Goal: Transaction & Acquisition: Purchase product/service

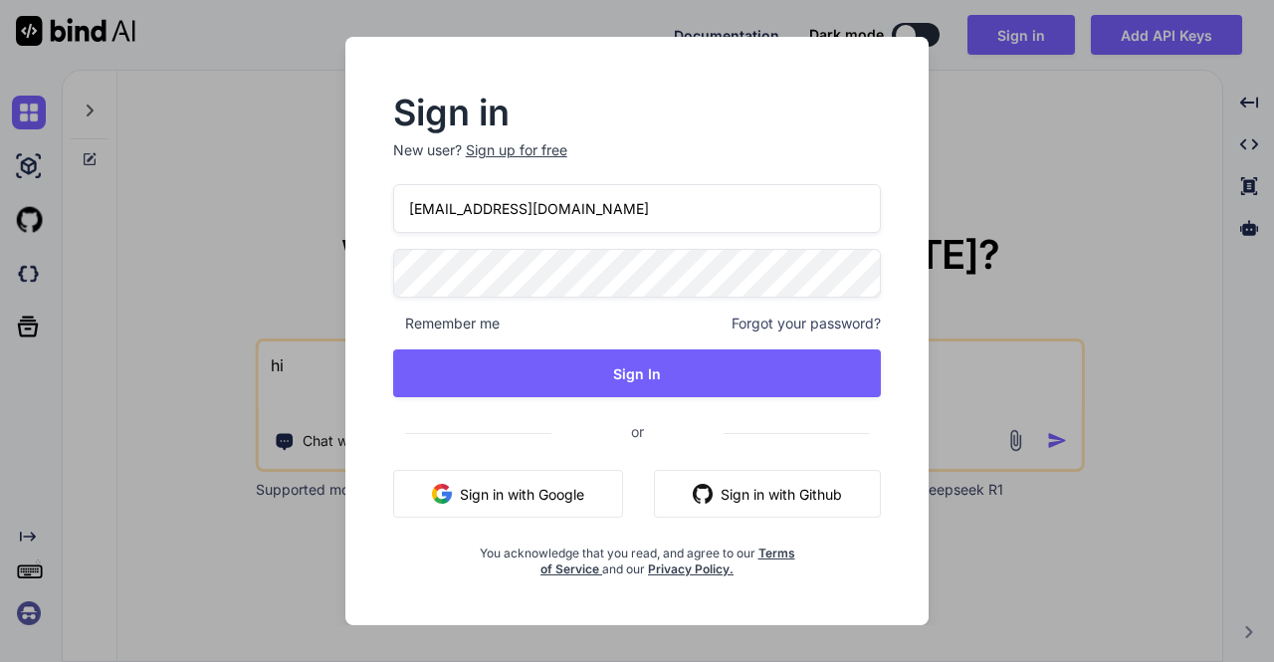
click at [259, 86] on div "Sign in New user? Sign up for free appsumo_5@yopmail.com Remember me Forgot you…" at bounding box center [637, 331] width 1274 height 662
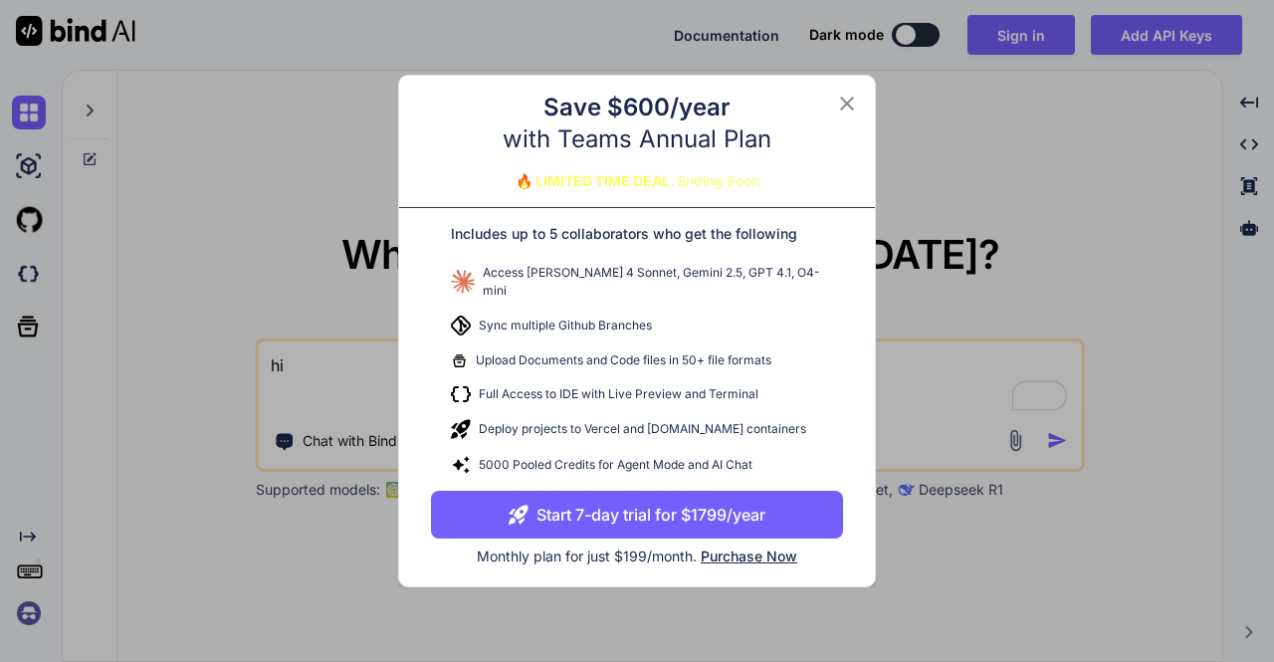
click at [759, 550] on span "Purchase Now" at bounding box center [749, 556] width 97 height 17
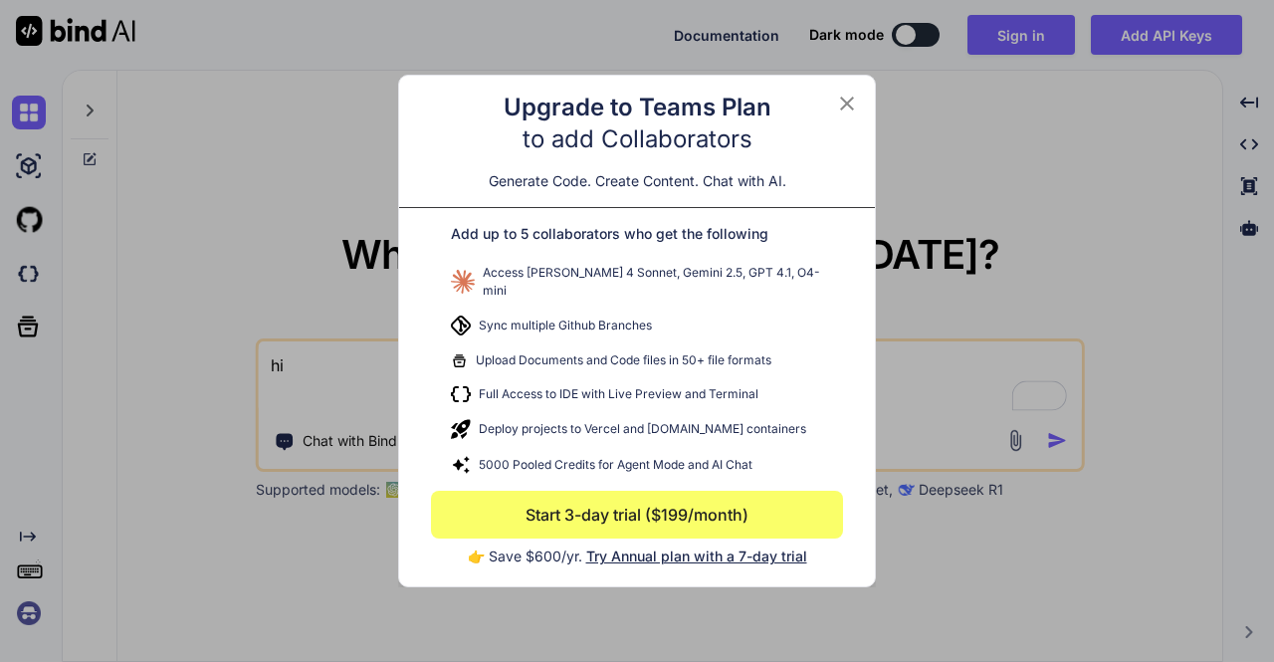
click at [846, 110] on icon at bounding box center [847, 104] width 14 height 14
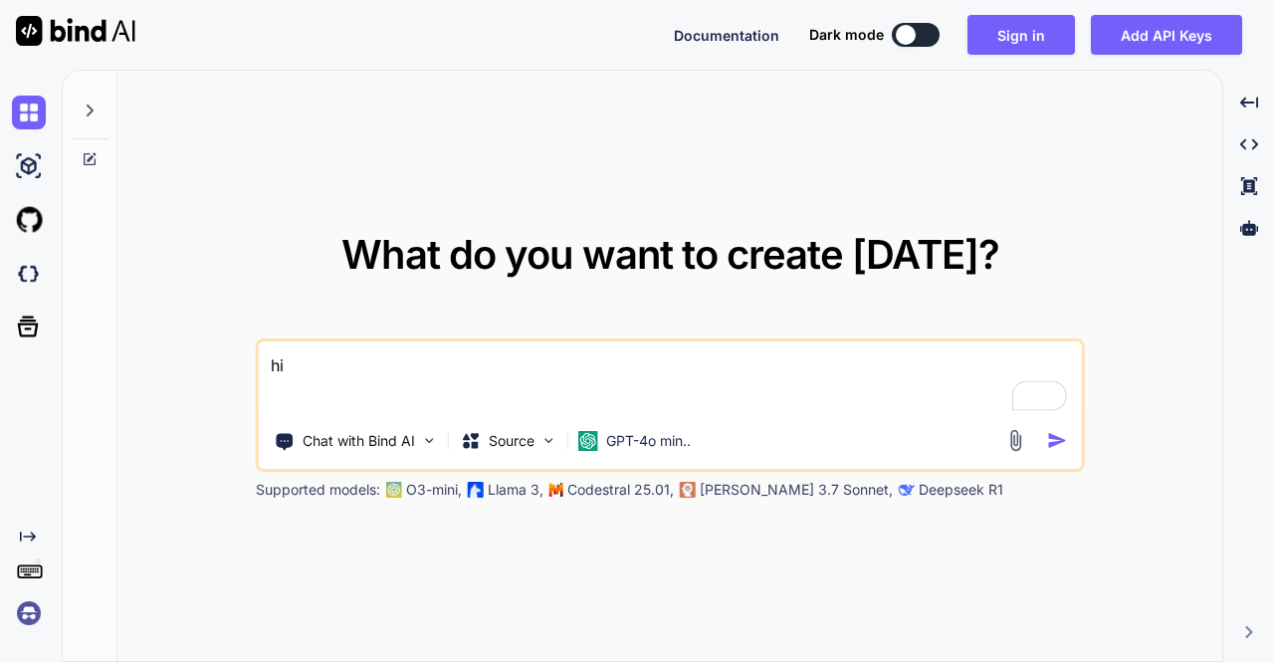
click at [932, 24] on button at bounding box center [916, 35] width 48 height 24
type textarea "x"
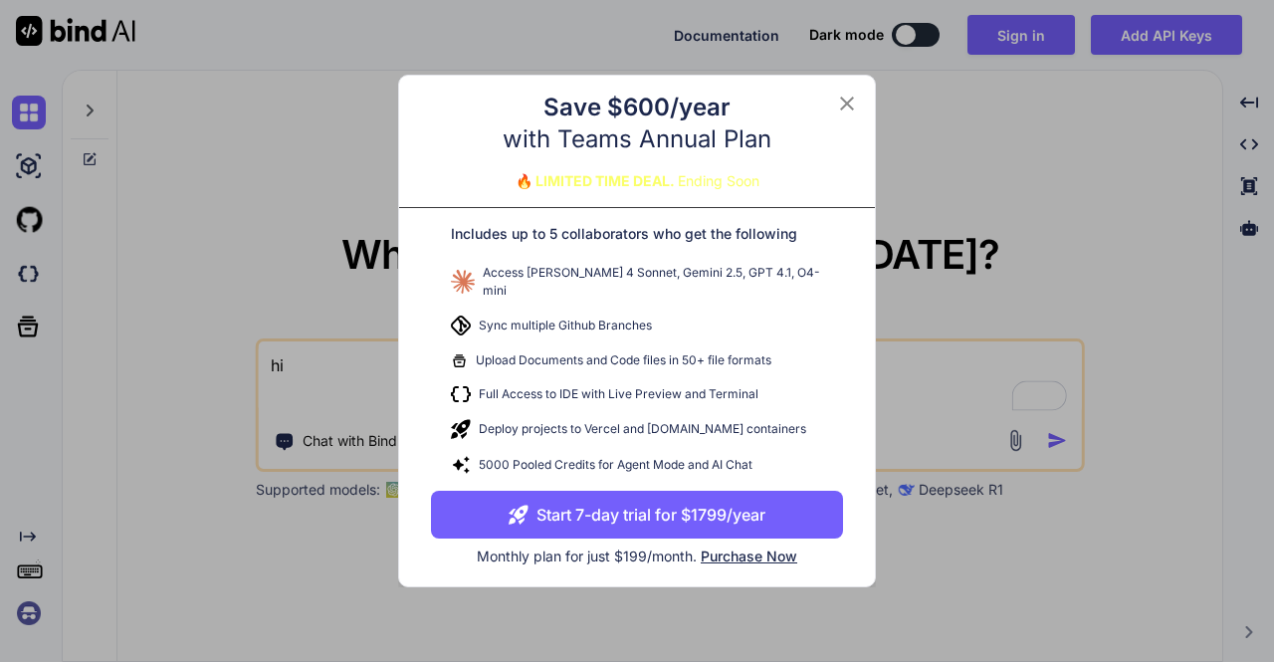
click at [851, 109] on icon at bounding box center [847, 104] width 24 height 24
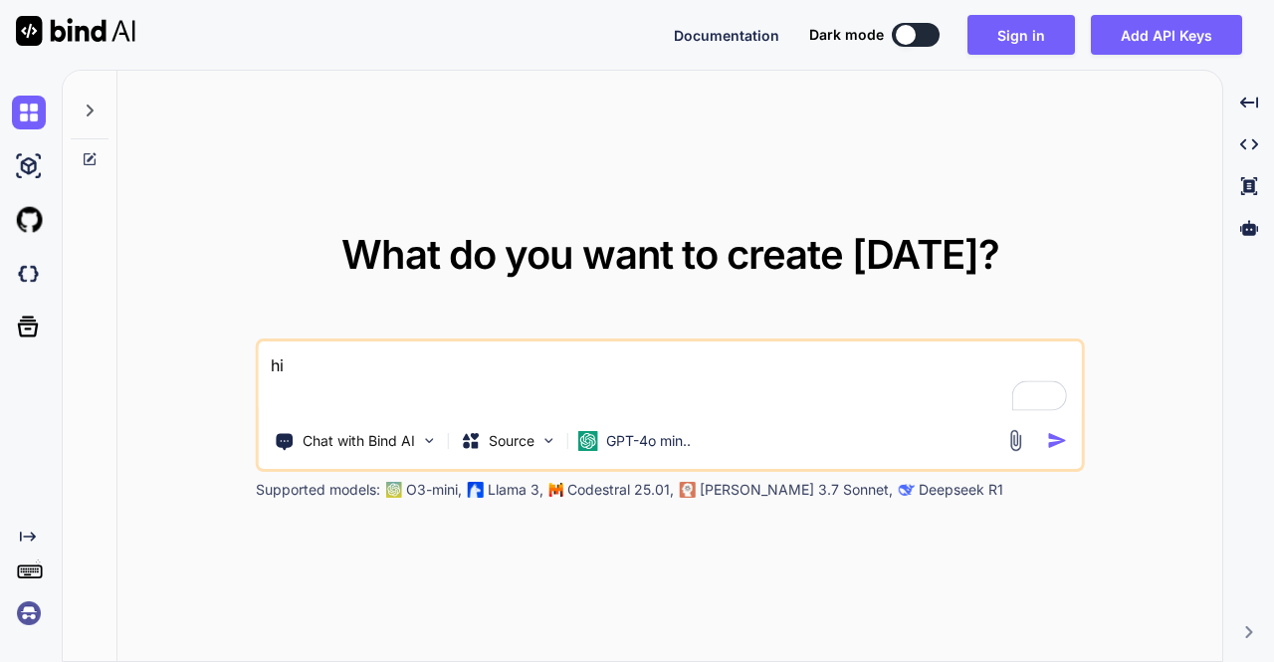
click at [924, 34] on button at bounding box center [916, 35] width 48 height 24
type textarea "x"
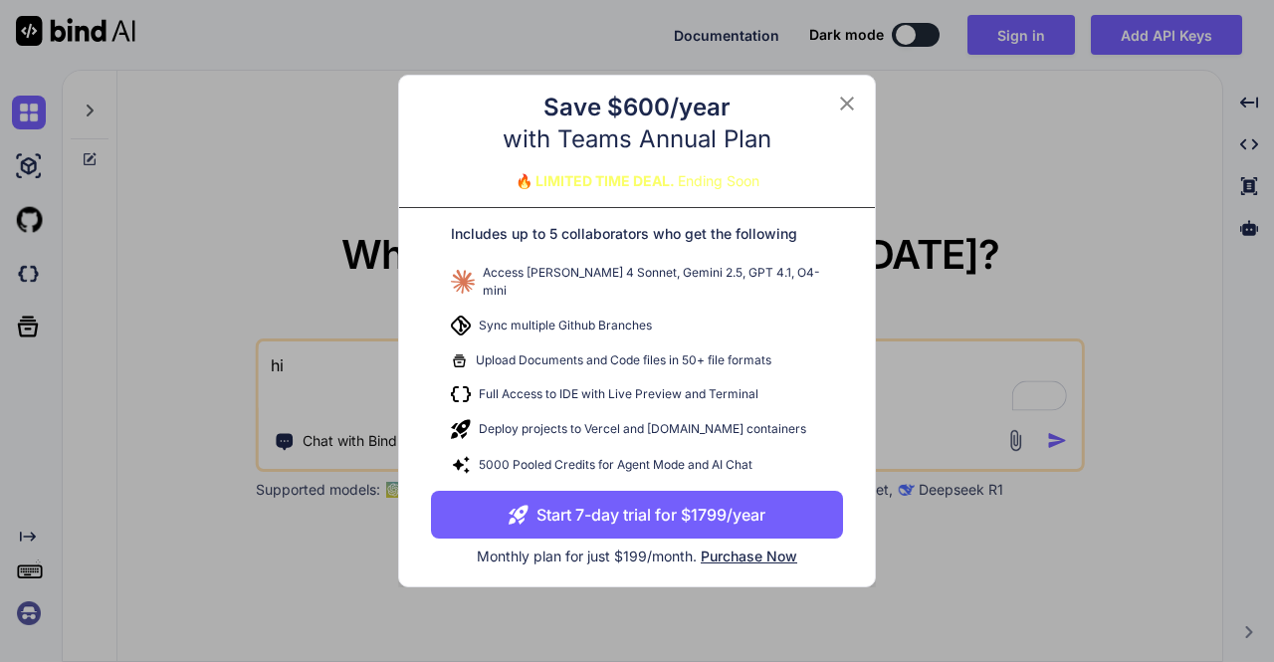
click at [851, 115] on icon at bounding box center [847, 104] width 24 height 24
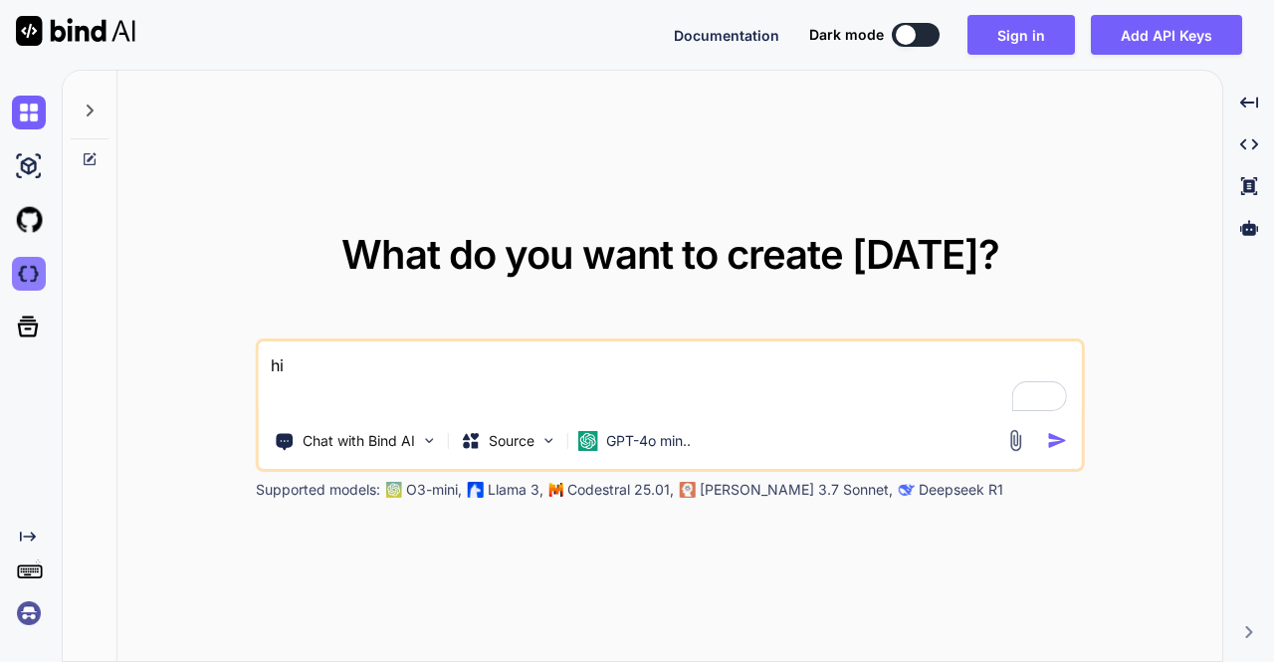
click at [27, 277] on img at bounding box center [29, 274] width 34 height 34
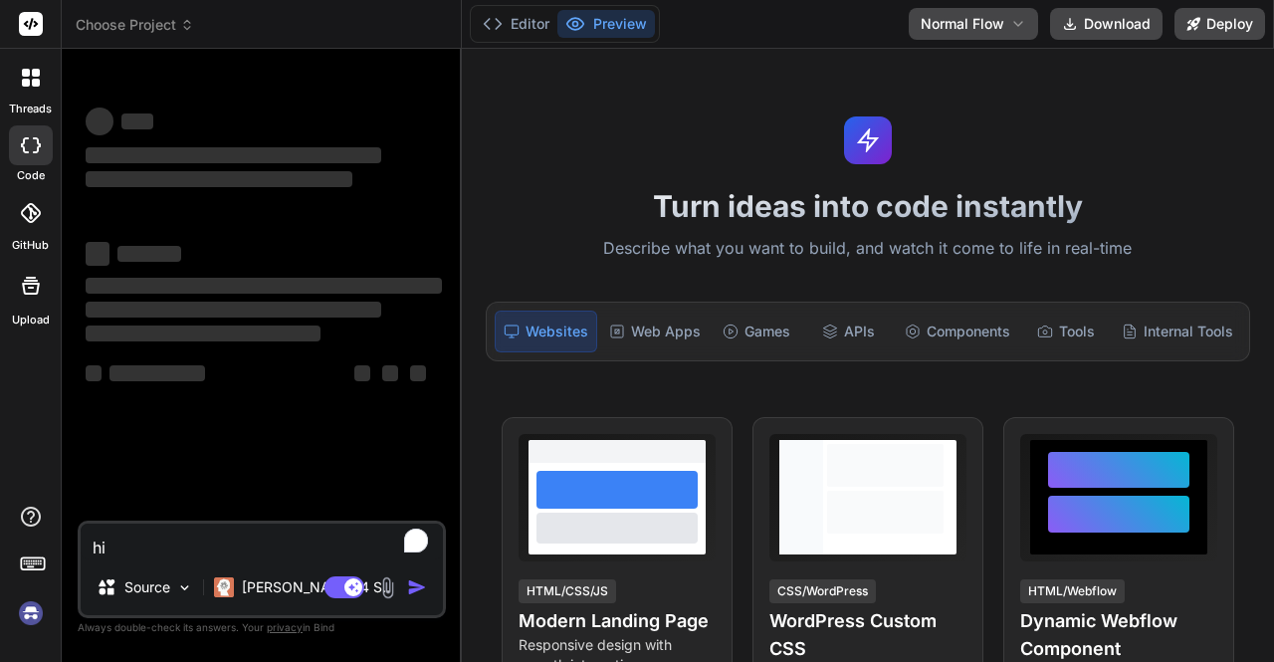
type textarea "x"
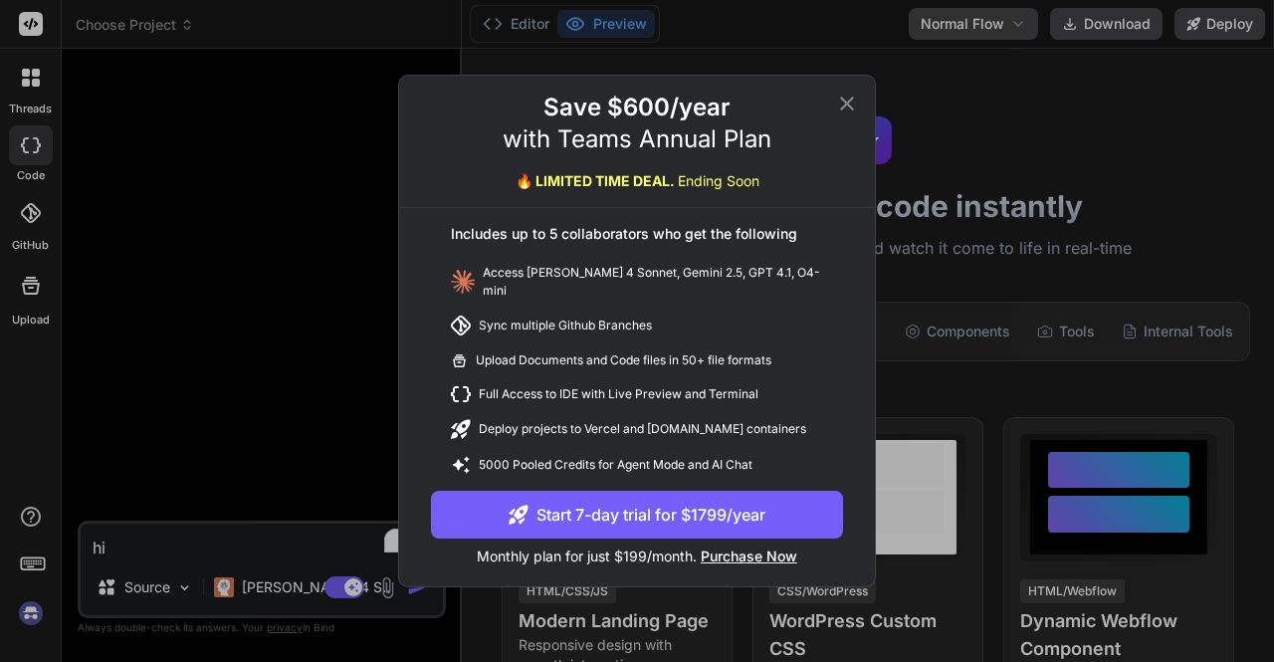
type textarea "x"
click at [753, 550] on span "Purchase Now" at bounding box center [749, 556] width 97 height 17
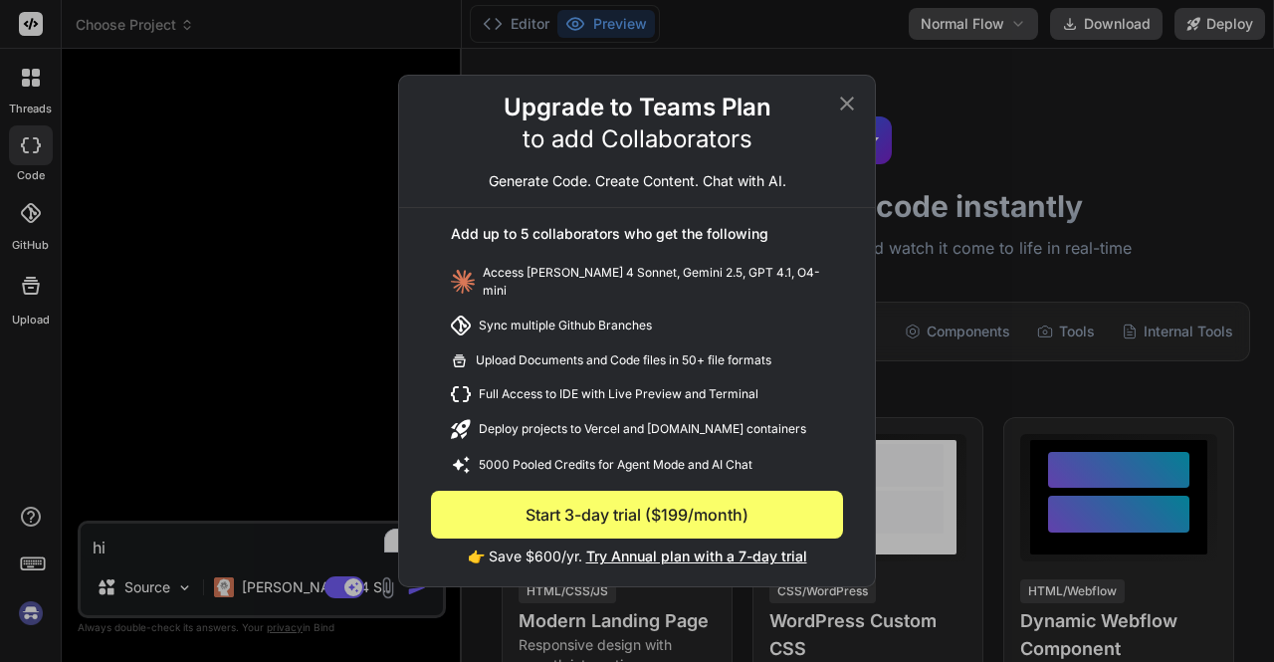
click at [846, 112] on icon at bounding box center [847, 104] width 24 height 24
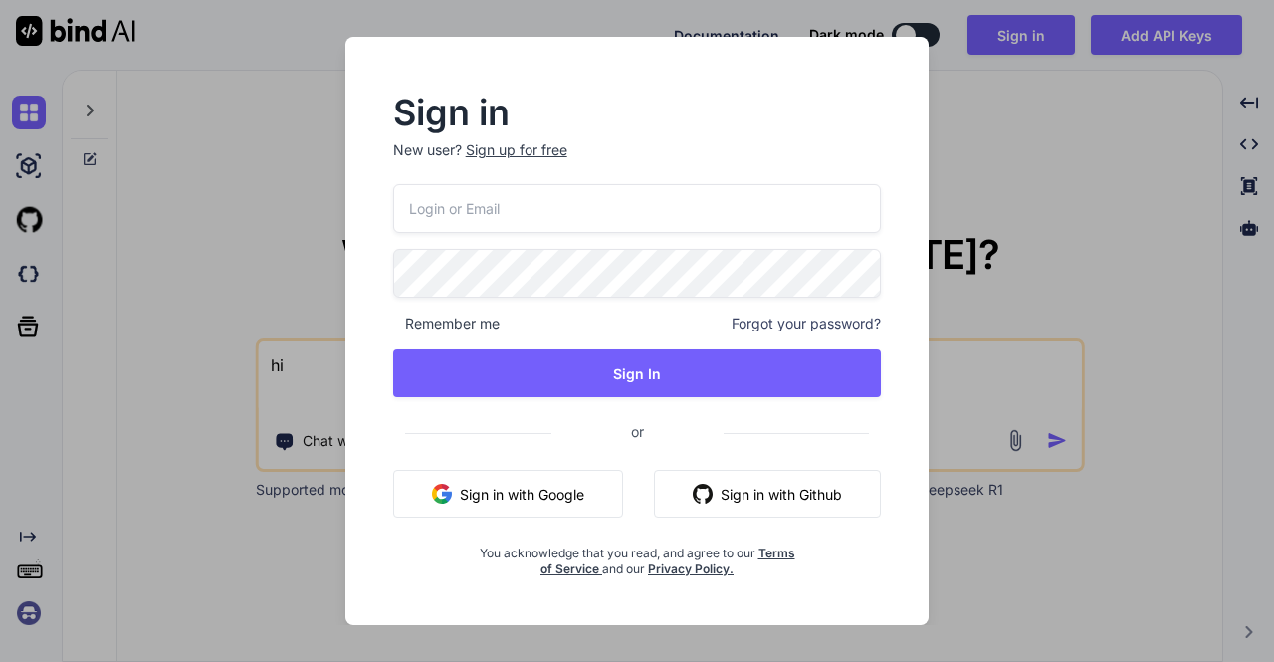
type input "appsumo_5@yopmail.com"
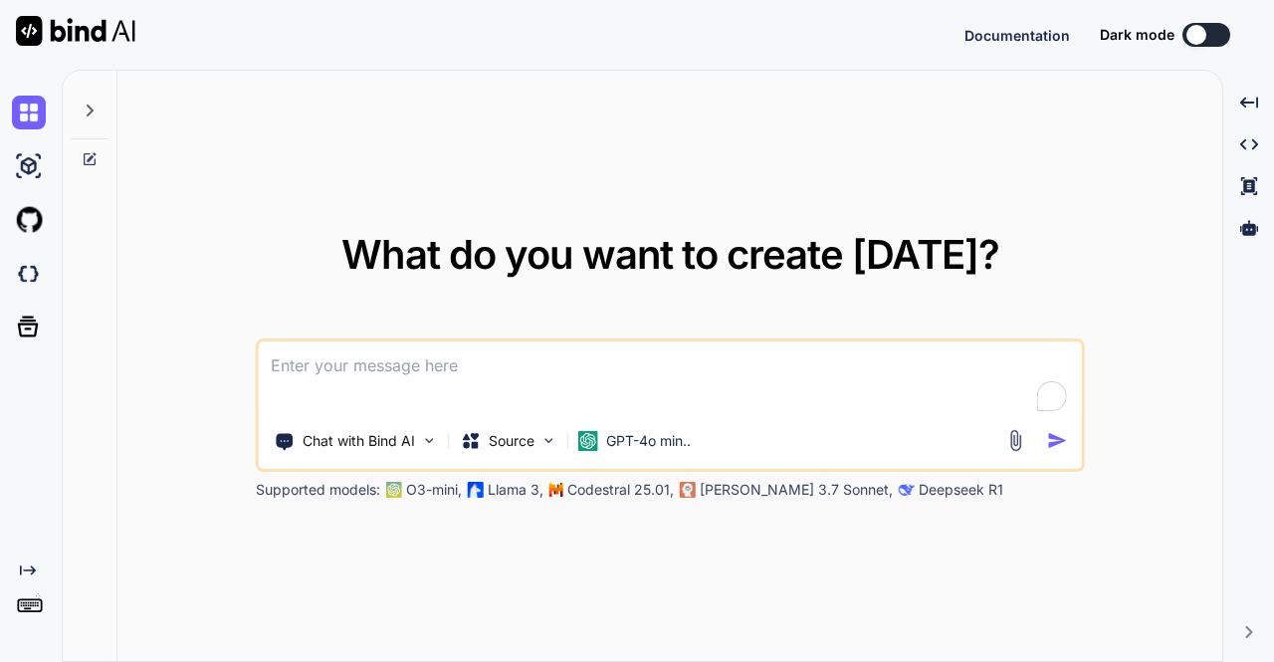
type textarea "x"
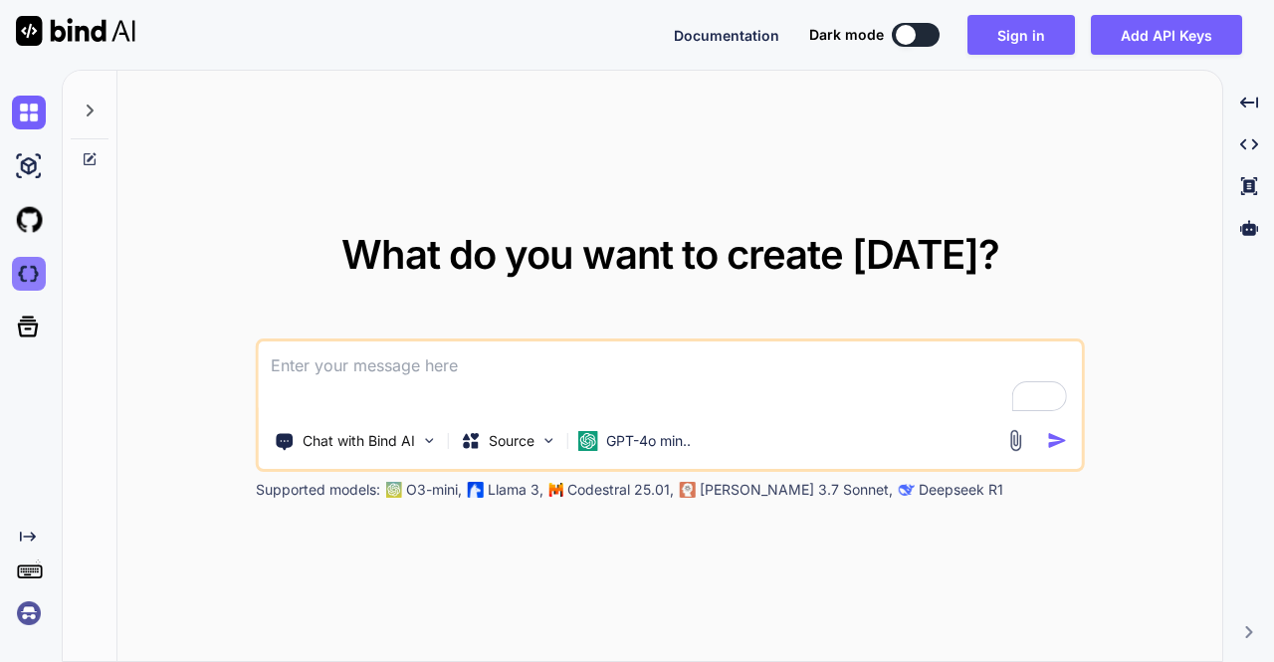
click at [24, 260] on img at bounding box center [29, 274] width 34 height 34
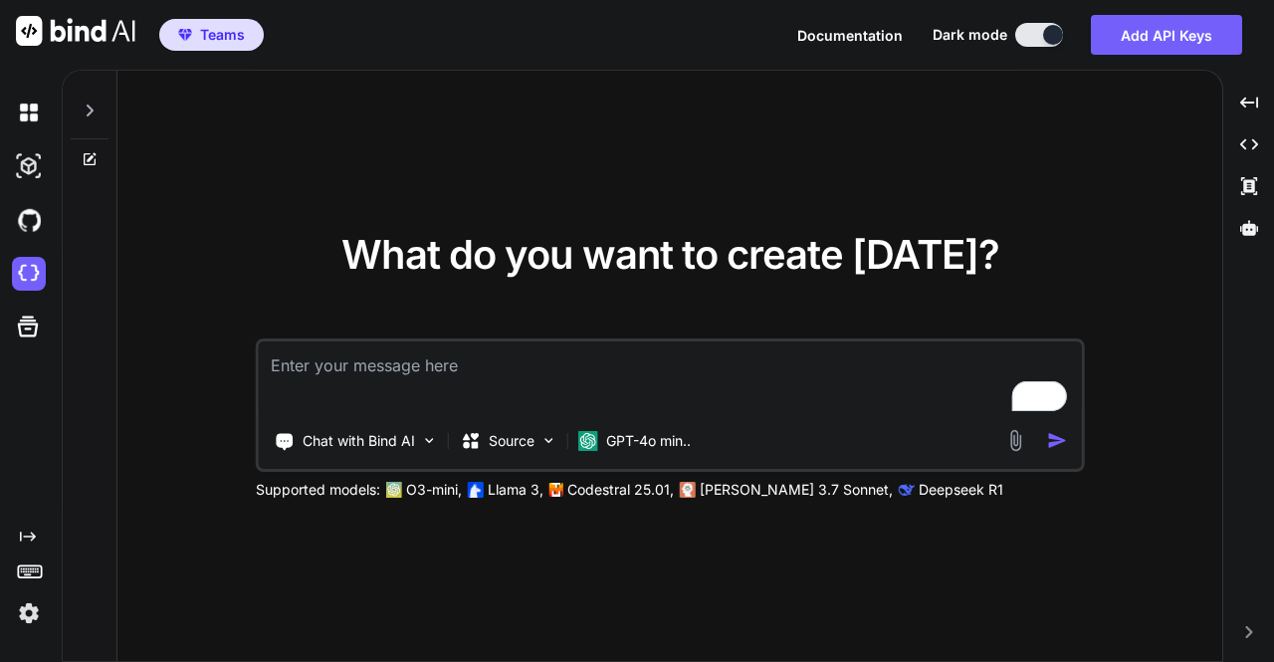
click at [1035, 47] on div "Documentation Dark mode Add API Keys Created with Pixso." at bounding box center [1027, 35] width 461 height 40
click at [1032, 35] on button at bounding box center [1039, 35] width 48 height 24
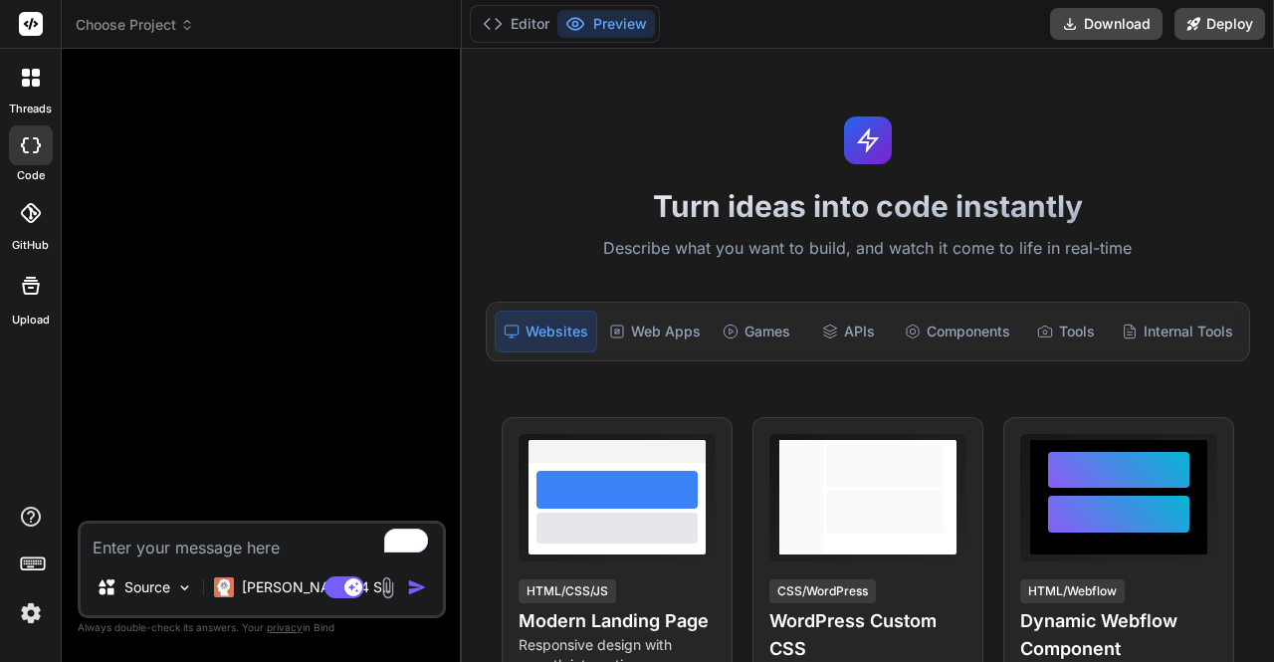
type textarea "x"
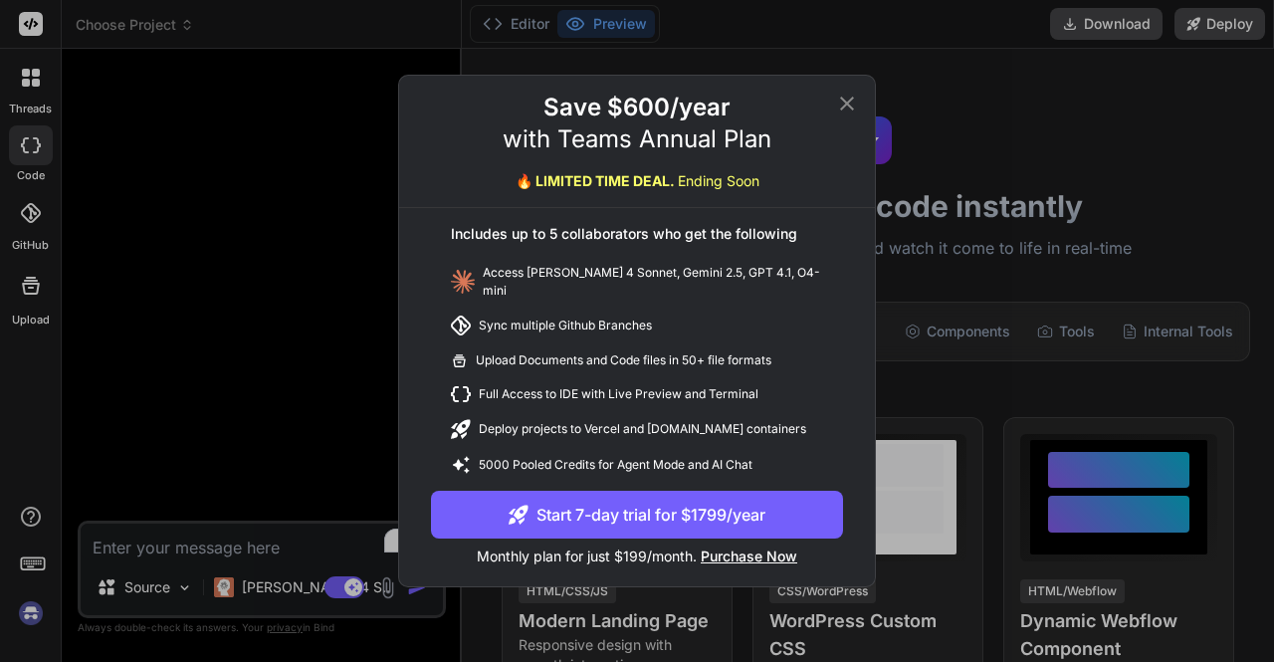
click at [771, 549] on span "Purchase Now" at bounding box center [749, 556] width 97 height 17
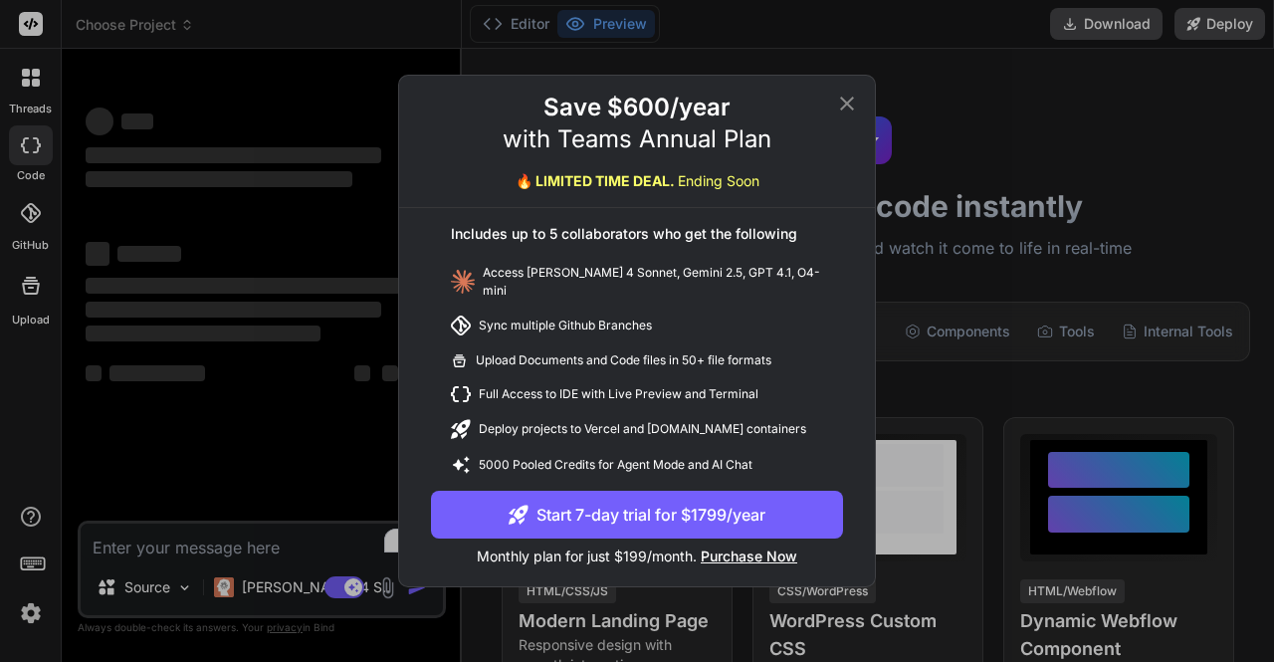
type textarea "x"
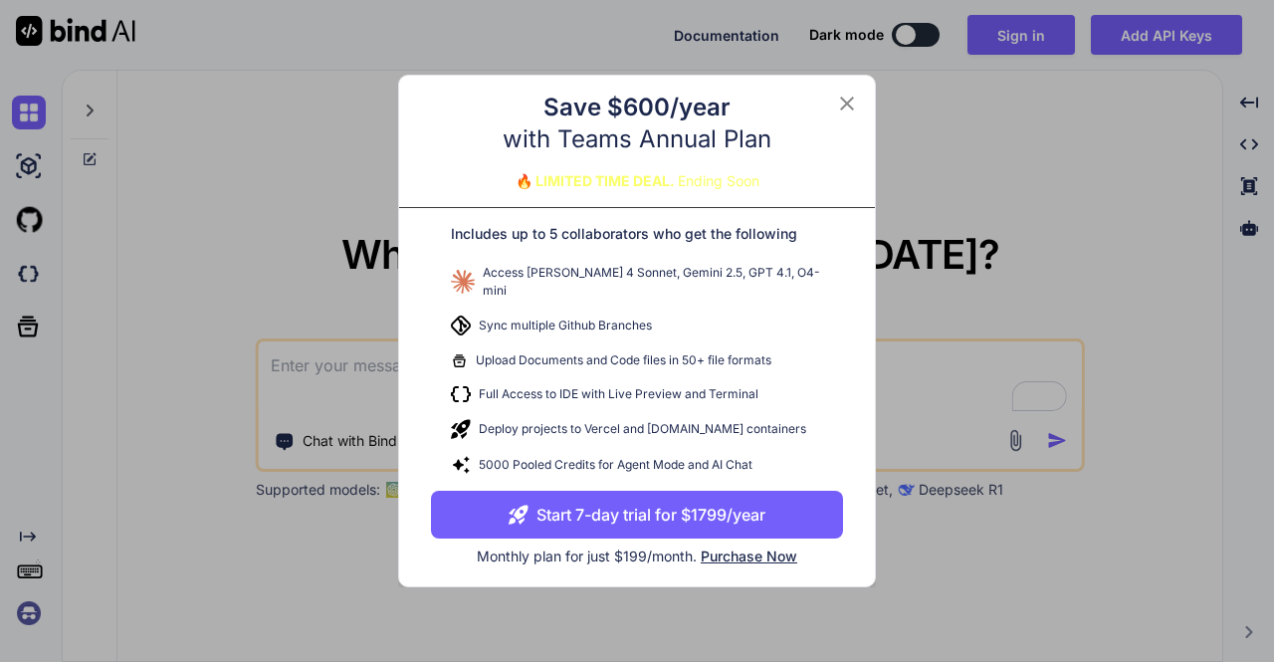
click at [763, 553] on span "Purchase Now" at bounding box center [749, 556] width 97 height 17
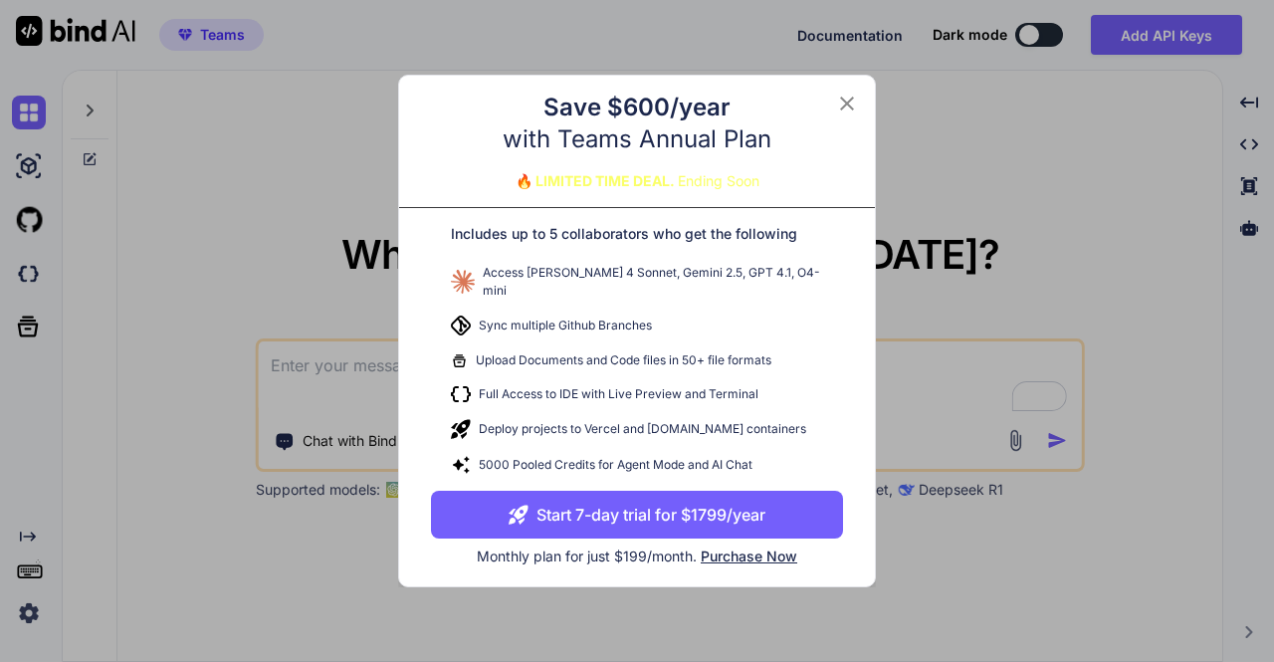
type textarea "x"
